Goal: Check status: Check status

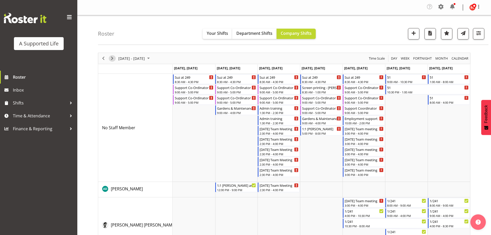
scroll to position [909, 0]
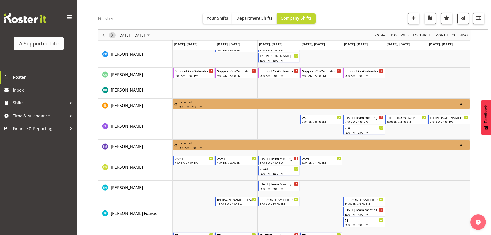
click at [114, 34] on span "Next" at bounding box center [112, 35] width 6 height 6
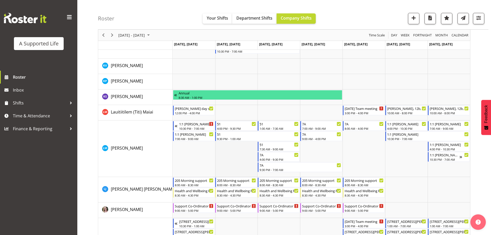
scroll to position [1914, 0]
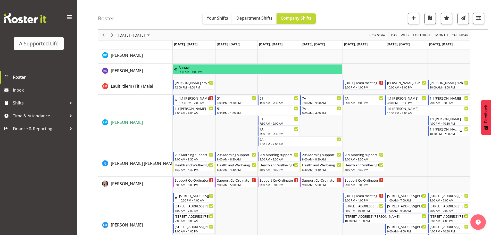
click at [115, 123] on span "[PERSON_NAME]" at bounding box center [127, 122] width 32 height 6
click at [368, 20] on div "Roster Your Shifts Department Shifts Company Shifts All Locations Clear [STREET…" at bounding box center [293, 15] width 390 height 30
click at [28, 19] on img at bounding box center [25, 18] width 42 height 10
click at [19, 76] on span "Roster" at bounding box center [44, 77] width 62 height 8
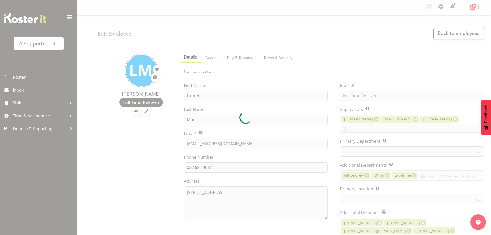
select select "TimelineWeek"
select select
select select "959"
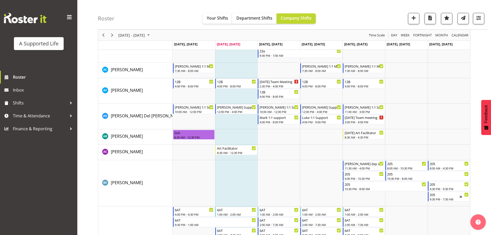
scroll to position [1997, 0]
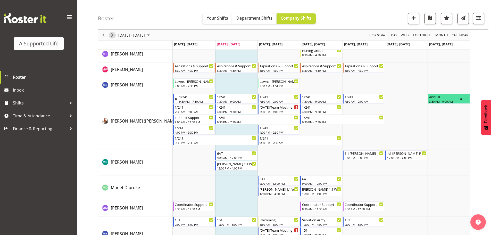
click at [113, 35] on span "Next" at bounding box center [112, 35] width 6 height 6
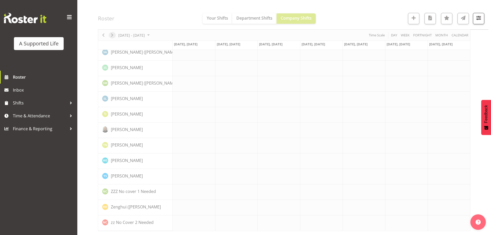
scroll to position [1419, 0]
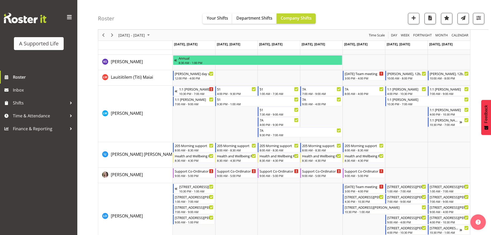
scroll to position [1916, 0]
